Goal: Task Accomplishment & Management: Manage account settings

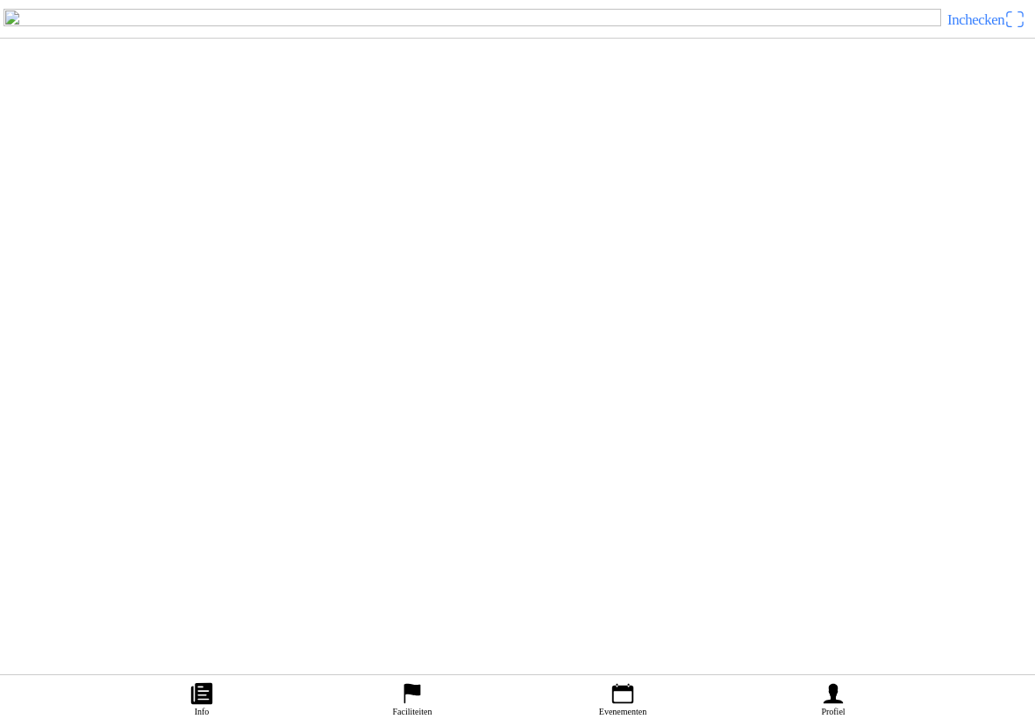
scroll to position [955, 0]
click at [0, 0] on slot "Offroad Enduro" at bounding box center [0, 0] width 0 height 0
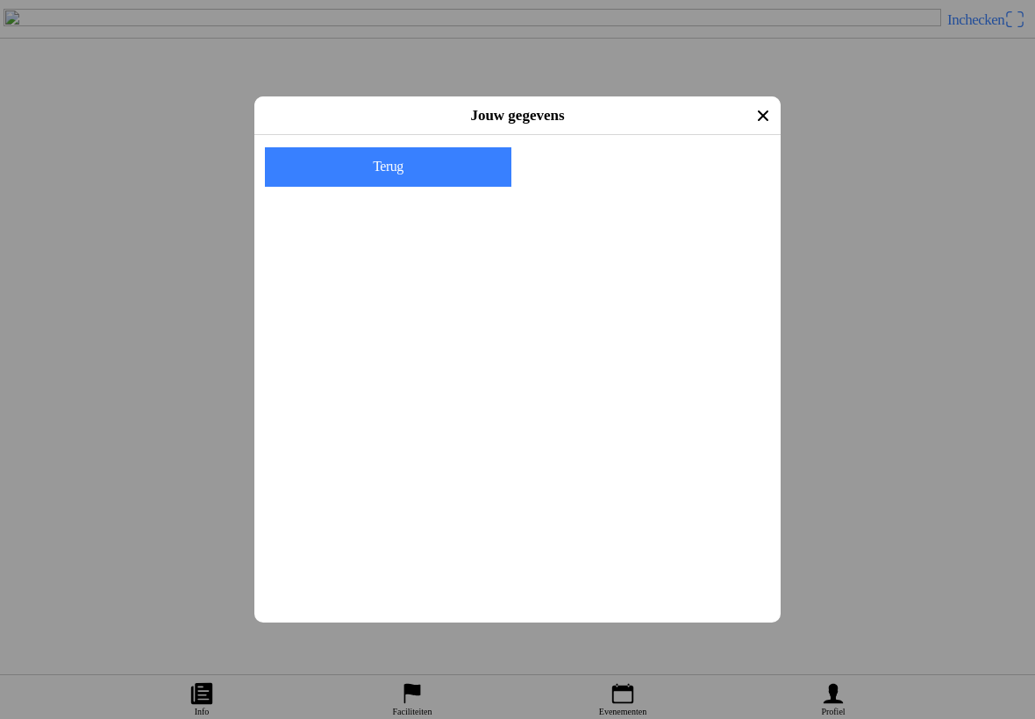
click at [303, 228] on input "email" at bounding box center [520, 213] width 505 height 32
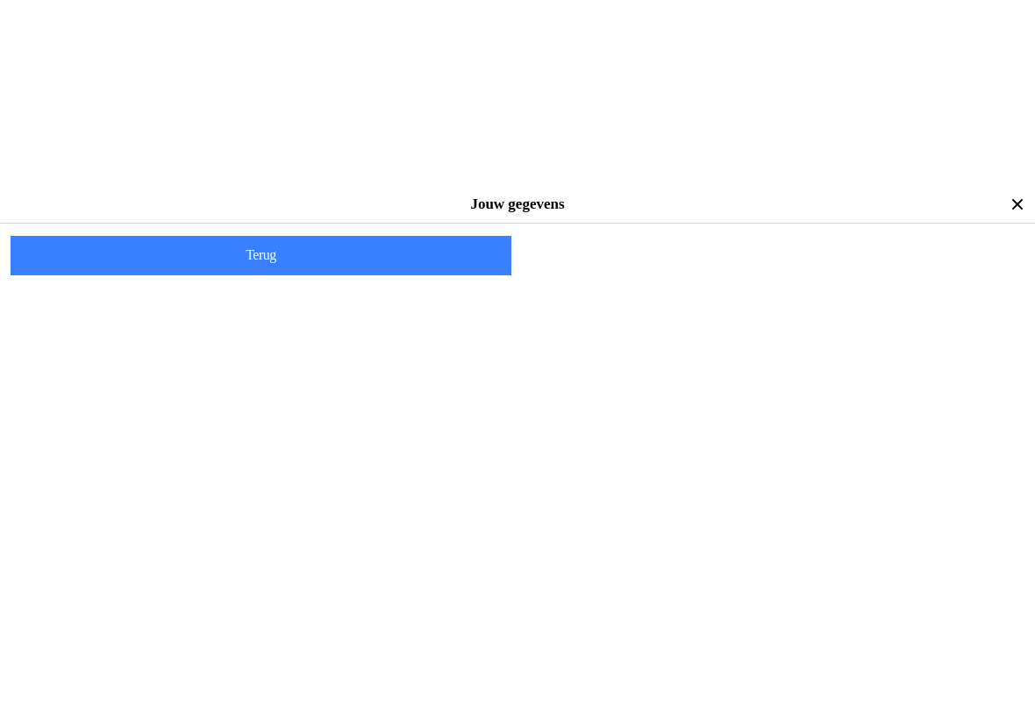
scroll to position [778, 0]
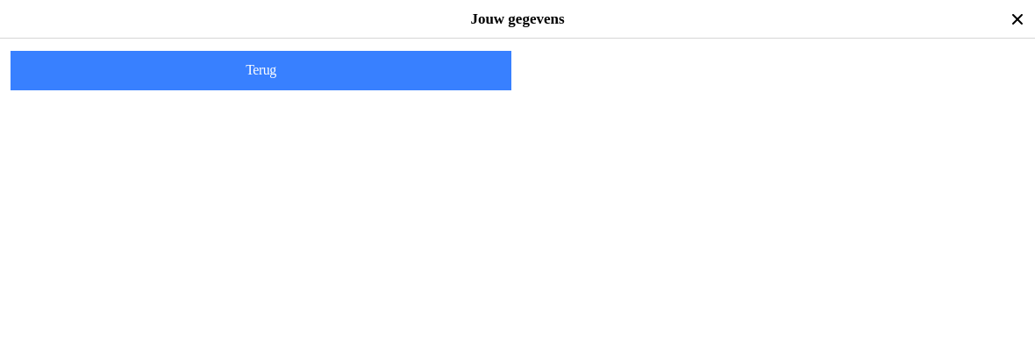
type input "[EMAIL_ADDRESS][DOMAIN_NAME]"
click at [780, 90] on span "Volgende" at bounding box center [774, 70] width 473 height 39
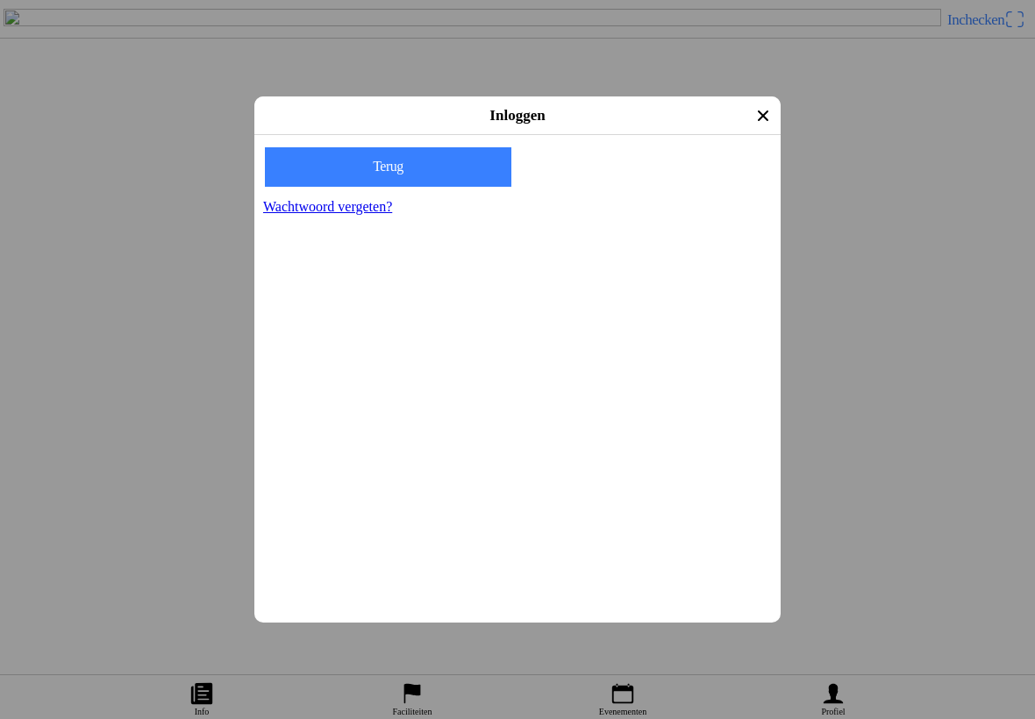
click at [655, 195] on ion-col "Volgende" at bounding box center [647, 167] width 259 height 55
click at [651, 195] on ion-col "Volgende" at bounding box center [647, 167] width 259 height 55
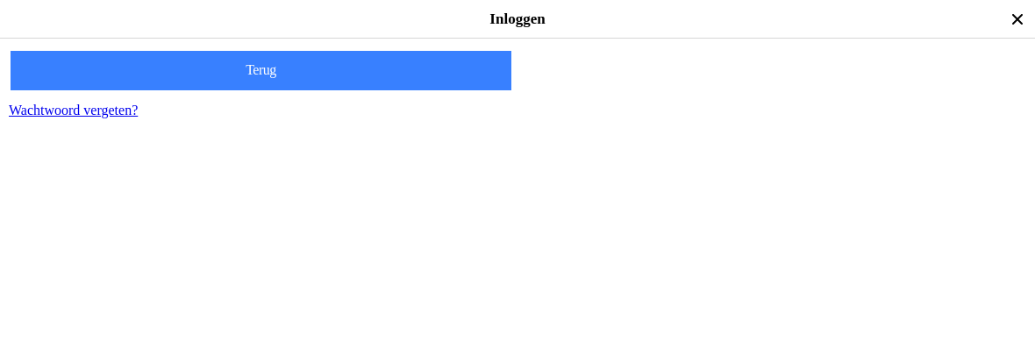
click at [0, 0] on slot "Volgende" at bounding box center [0, 0] width 0 height 0
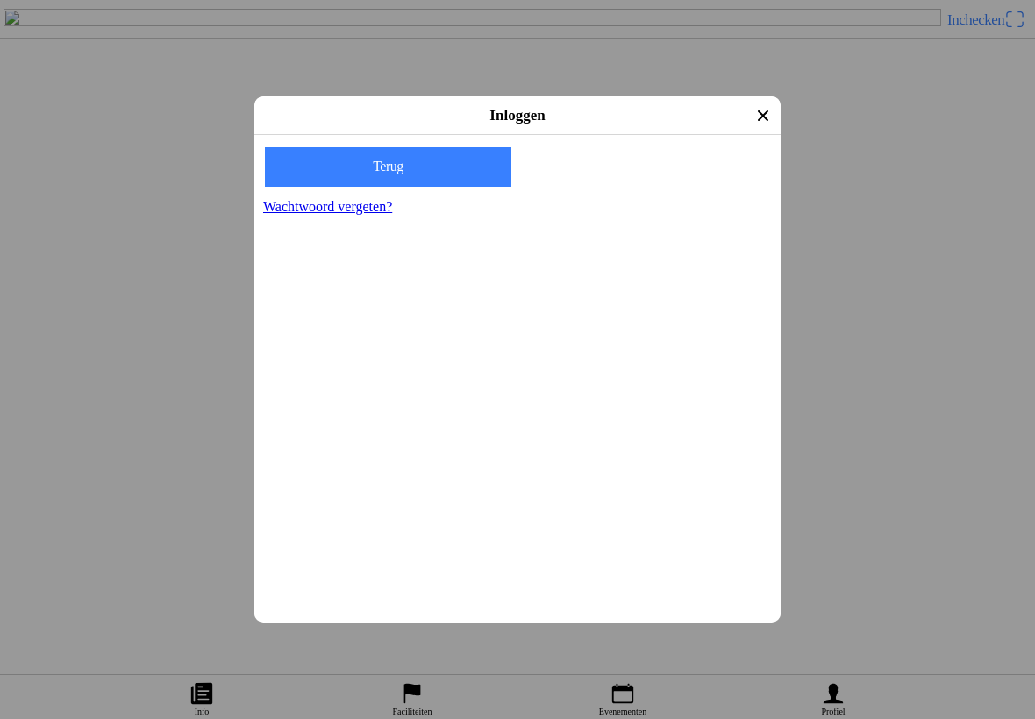
click at [562, 304] on div "Verkeerde inlogggegevens gebruikt." at bounding box center [517, 296] width 526 height 18
click at [641, 304] on div "Verkeerde inlogggegevens gebruikt." at bounding box center [517, 296] width 526 height 18
click at [0, 0] on slot "Volgende" at bounding box center [0, 0] width 0 height 0
click at [750, 239] on icon "eye" at bounding box center [755, 231] width 21 height 13
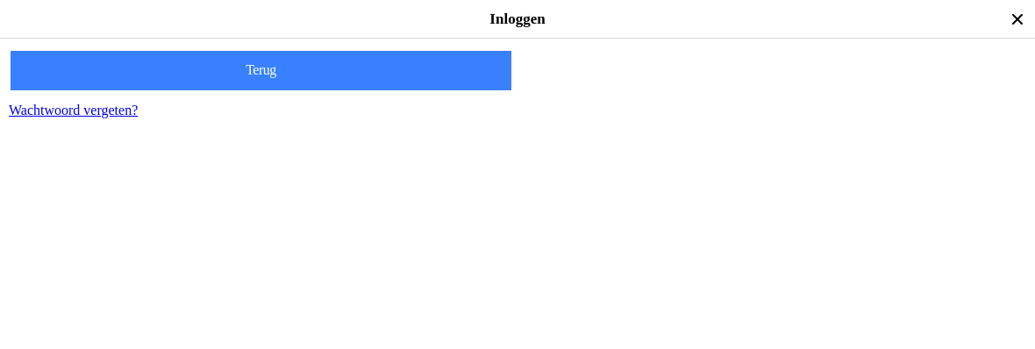
click at [0, 0] on slot "Volgende" at bounding box center [0, 0] width 0 height 0
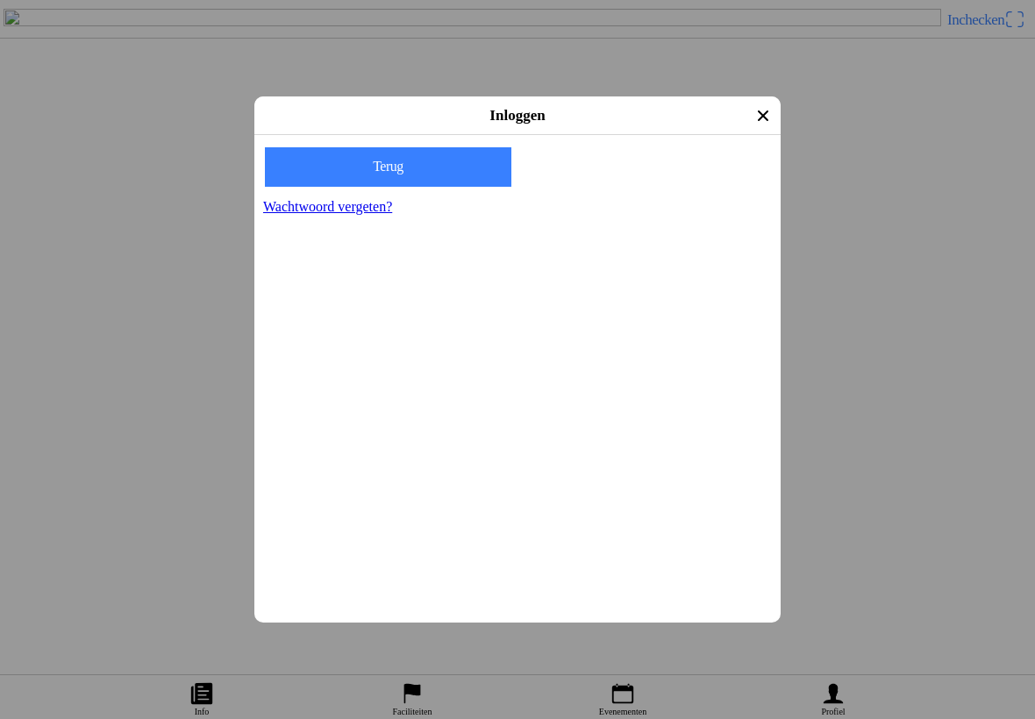
click at [746, 244] on icon "eye off" at bounding box center [755, 232] width 24 height 64
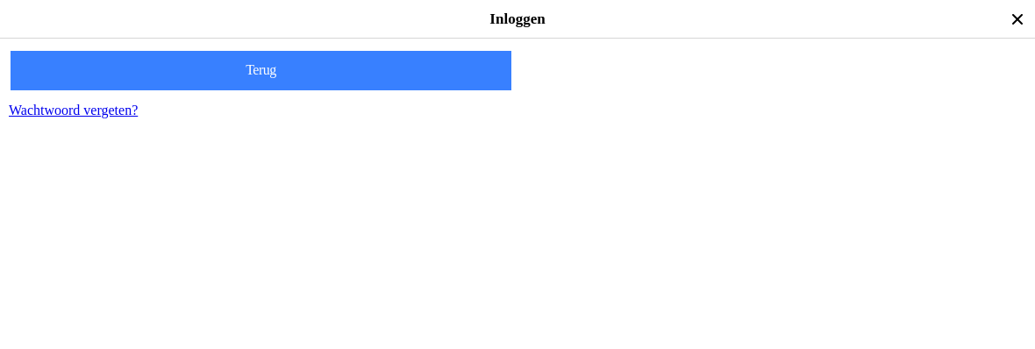
click at [773, 90] on span "button" at bounding box center [774, 70] width 473 height 39
click at [0, 0] on slot "Volgende" at bounding box center [0, 0] width 0 height 0
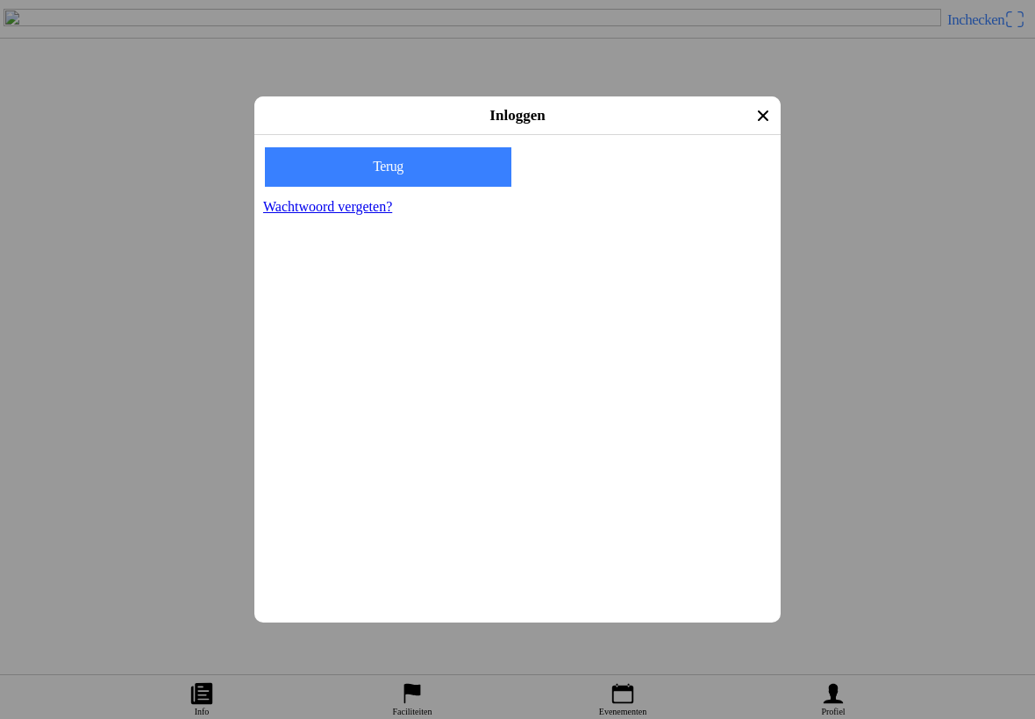
click at [0, 0] on slot "Wachtwoord vergeten?" at bounding box center [0, 0] width 0 height 0
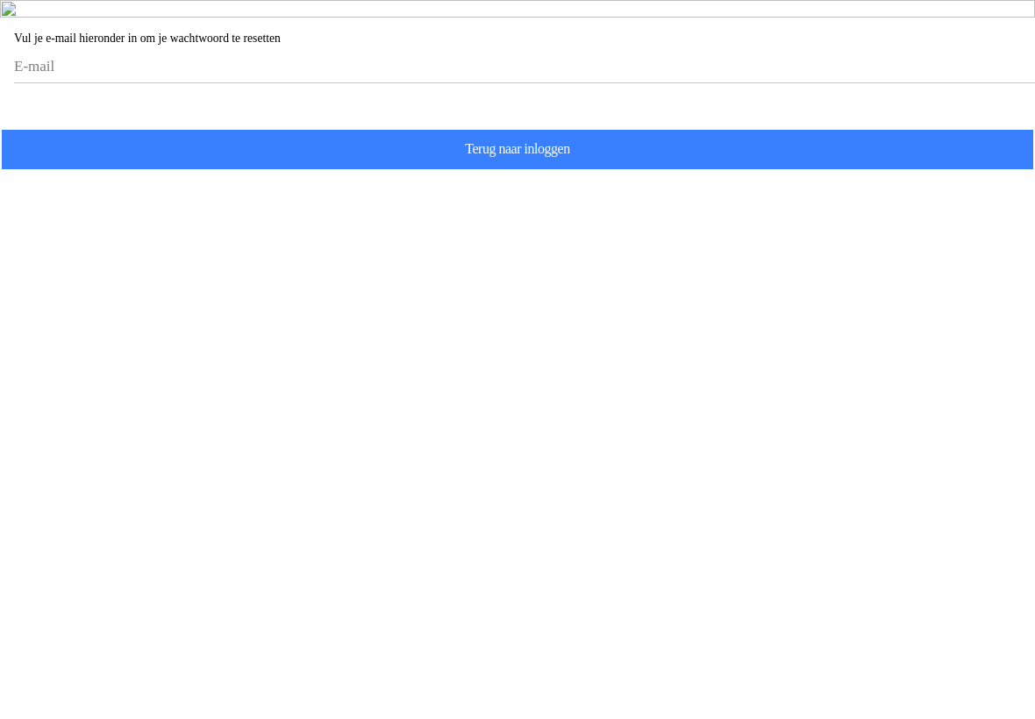
click at [76, 82] on input "email" at bounding box center [521, 67] width 1014 height 32
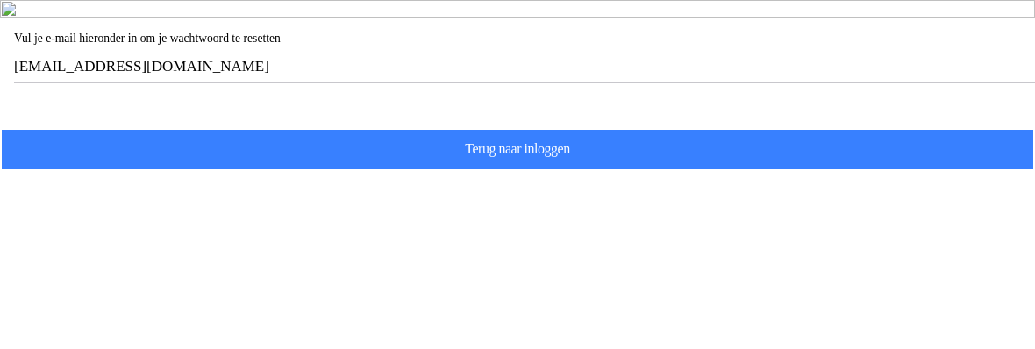
type input "[EMAIL_ADDRESS][DOMAIN_NAME]"
click at [0, 0] on slot "Volgende" at bounding box center [0, 0] width 0 height 0
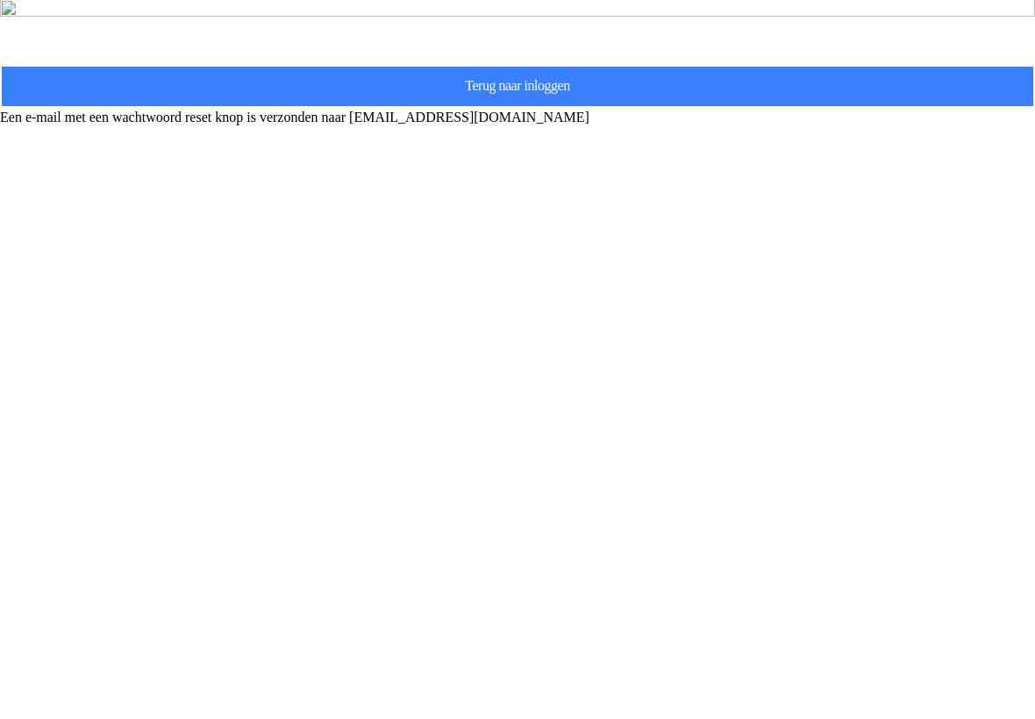
scroll to position [1, 0]
click at [0, 125] on div "Vul je e-mail hieronder in om je wachtwoord te resetten [EMAIL_ADDRESS][DOMAIN_…" at bounding box center [517, 62] width 1035 height 126
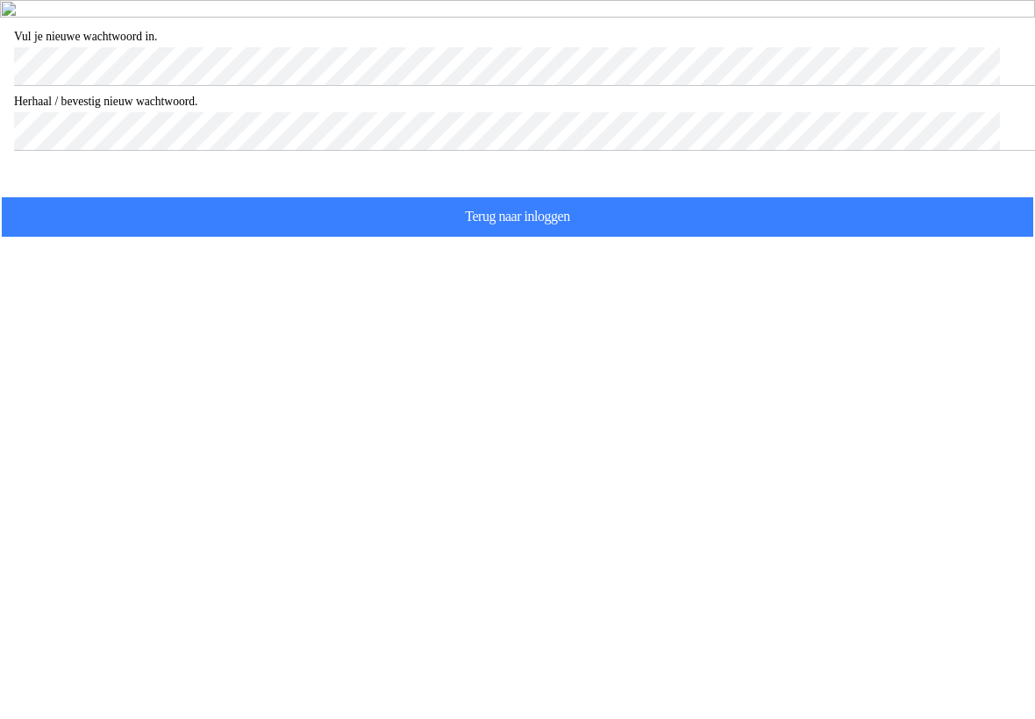
click at [0, 0] on slot "Reset je wachtwoord" at bounding box center [0, 0] width 0 height 0
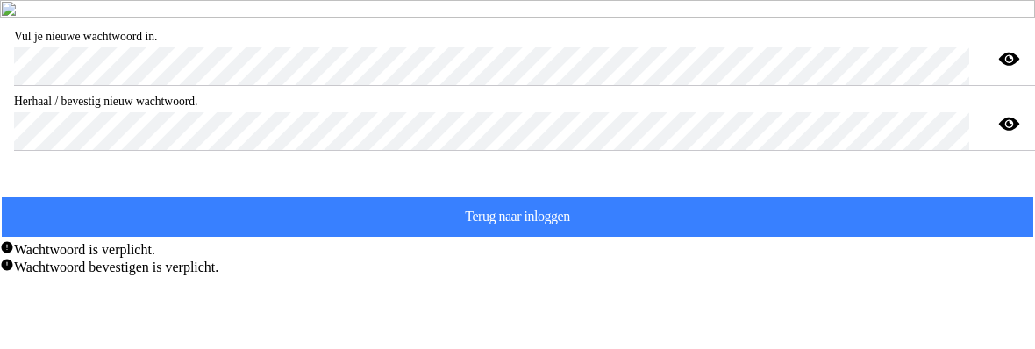
click at [0, 0] on slot "Reset je wachtwoord" at bounding box center [0, 0] width 0 height 0
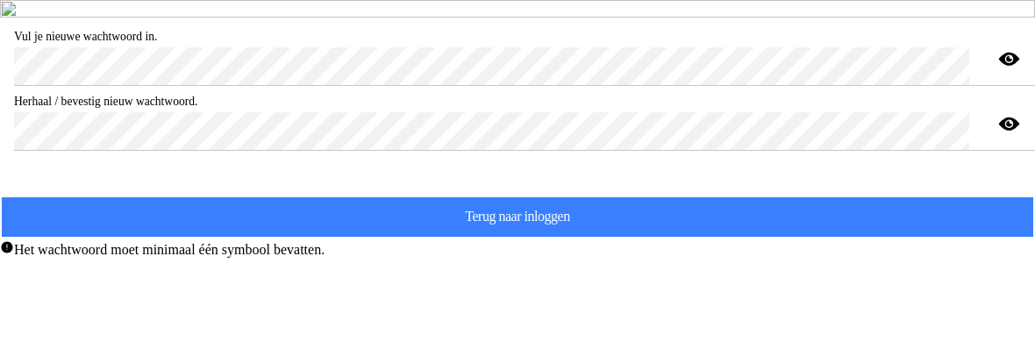
click at [0, 0] on slot "Reset je wachtwoord" at bounding box center [0, 0] width 0 height 0
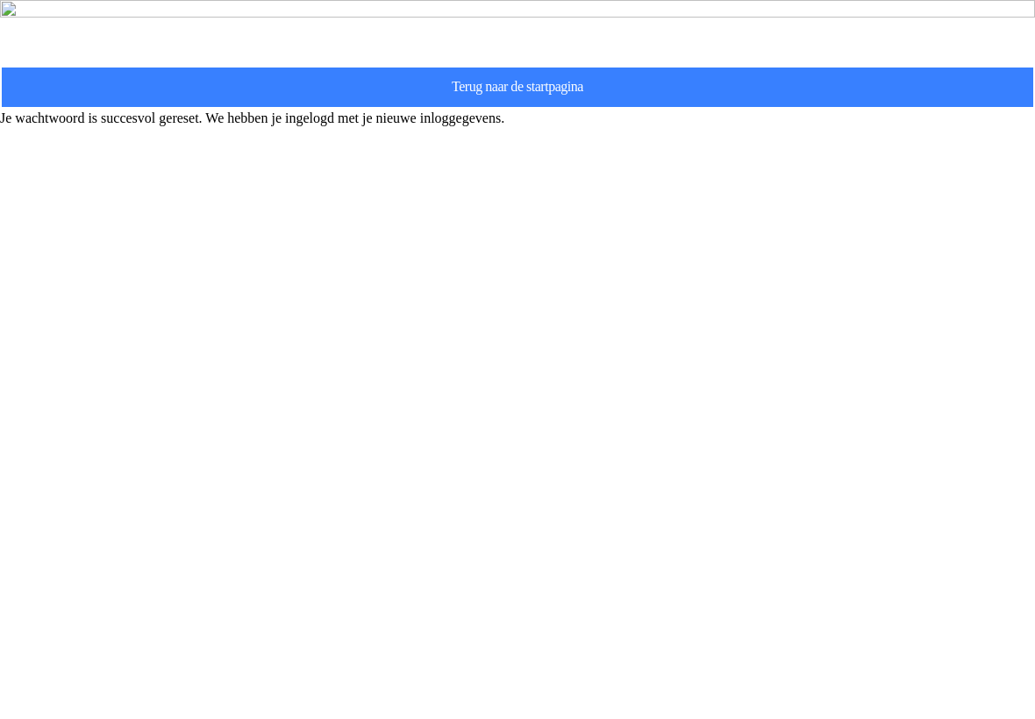
click at [0, 0] on slot "Terug naar de startpagina" at bounding box center [0, 0] width 0 height 0
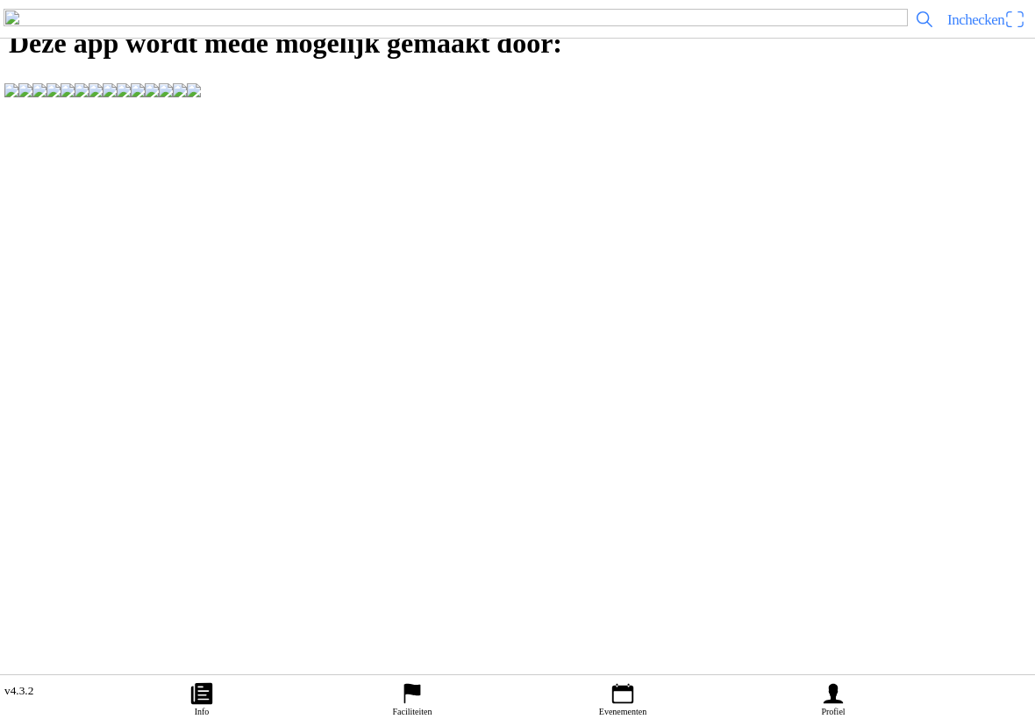
click at [627, 684] on icon "calendar" at bounding box center [622, 694] width 21 height 20
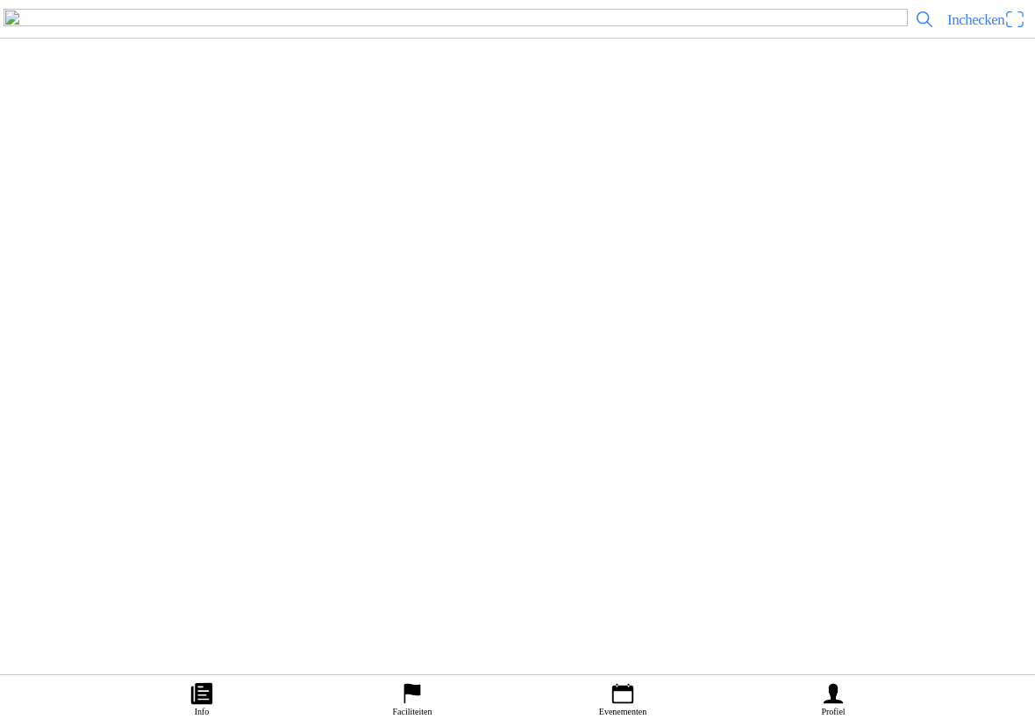
click at [388, 373] on div "[DATE] 17:00 VET MX BROMMERCROSS 2025 Cross Club Cuijk Uitverkocht" at bounding box center [552, 326] width 951 height 93
click at [619, 681] on icon "calendar" at bounding box center [623, 694] width 26 height 26
click at [401, 444] on div "[DATE] 18:00 VET MX 2025 Cross Club Cuijk" at bounding box center [552, 408] width 951 height 71
click at [0, 0] on slot "Offroad Enduro" at bounding box center [0, 0] width 0 height 0
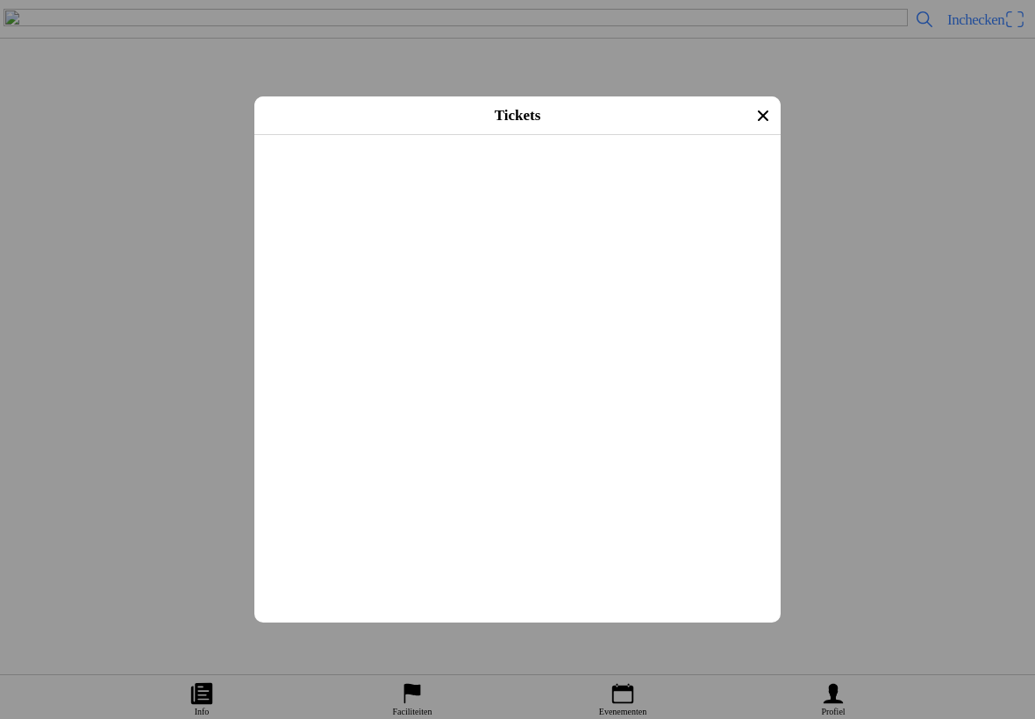
scroll to position [0, 0]
click at [749, 119] on icon "close" at bounding box center [763, 116] width 28 height 28
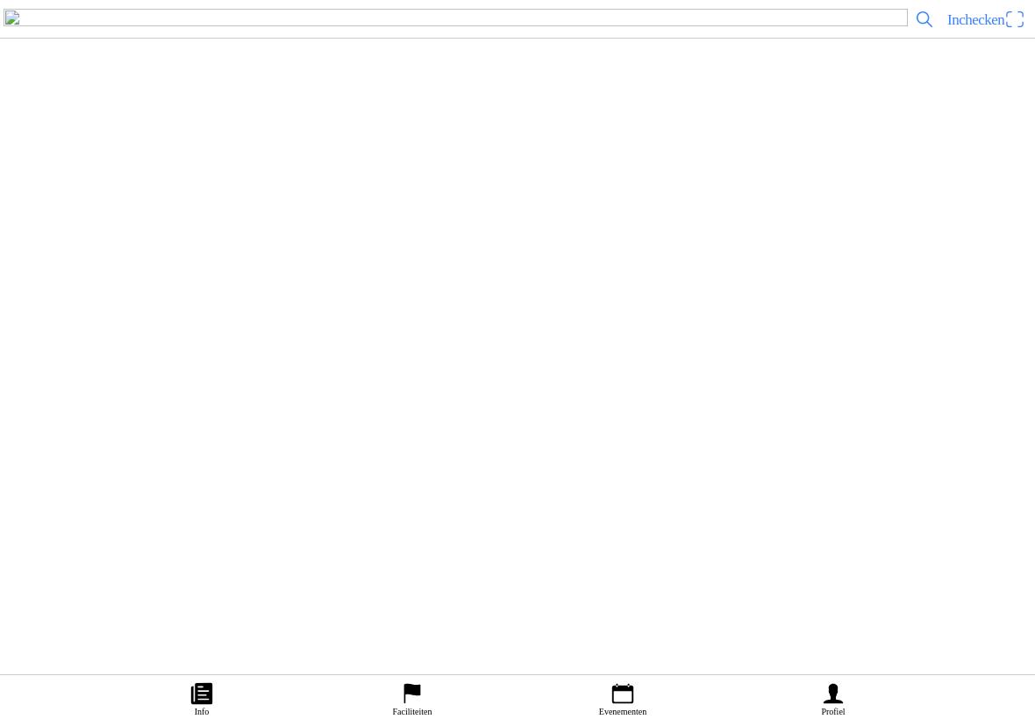
click at [408, 681] on icon "flag" at bounding box center [412, 694] width 26 height 26
click at [627, 707] on ion-label "Evenementen" at bounding box center [622, 712] width 47 height 10
click at [194, 683] on icon "paper" at bounding box center [201, 693] width 21 height 21
